Goal: Task Accomplishment & Management: Complete application form

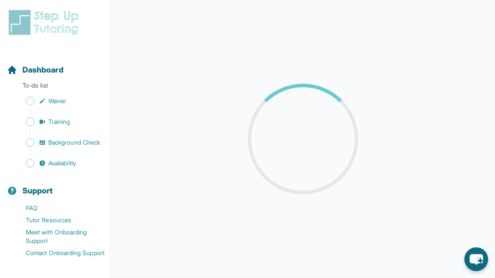
click at [52, 109] on div "Sidebar" at bounding box center [57, 111] width 100 height 9
click at [51, 99] on span "Waiver" at bounding box center [57, 101] width 18 height 9
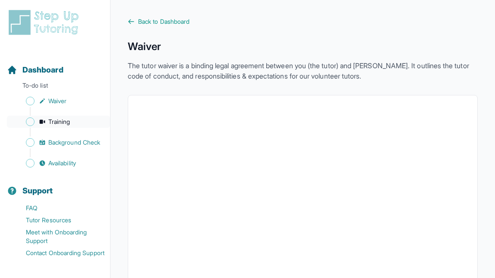
click at [53, 117] on span "Training" at bounding box center [59, 121] width 22 height 9
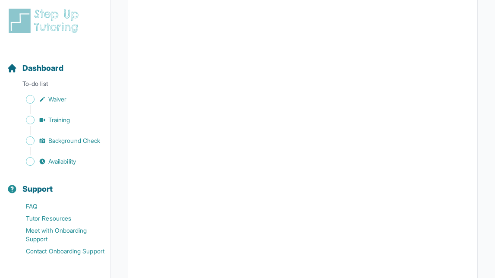
scroll to position [330, 0]
click at [63, 126] on div "Sidebar" at bounding box center [57, 130] width 100 height 9
click at [62, 136] on span "Background Check" at bounding box center [74, 140] width 52 height 9
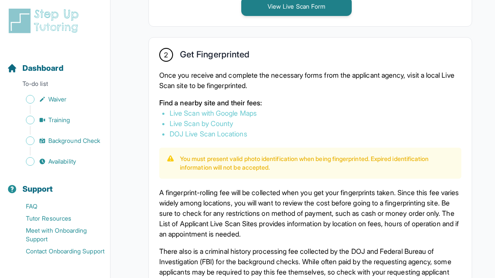
scroll to position [761, 0]
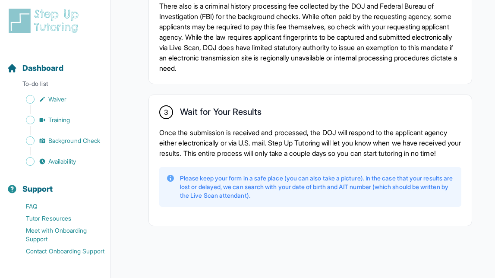
click at [44, 147] on div "Sidebar" at bounding box center [57, 151] width 100 height 9
click at [54, 169] on button "Support" at bounding box center [54, 183] width 103 height 29
click at [55, 157] on span "Availability" at bounding box center [62, 161] width 28 height 9
